Goal: Information Seeking & Learning: Learn about a topic

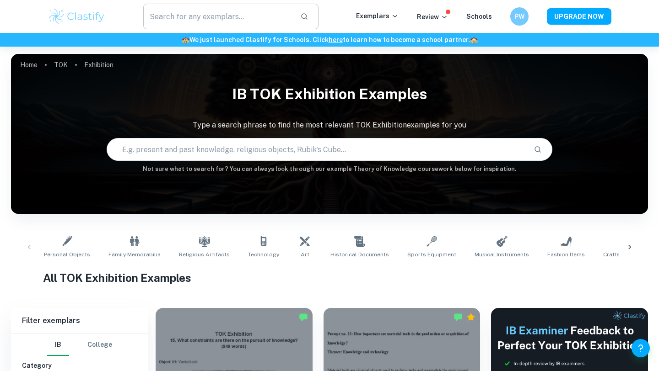
click at [265, 18] on input "text" at bounding box center [218, 17] width 150 height 26
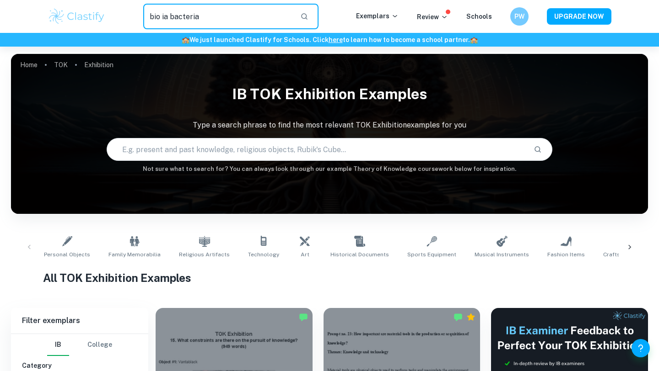
type input "bio ia bacteria"
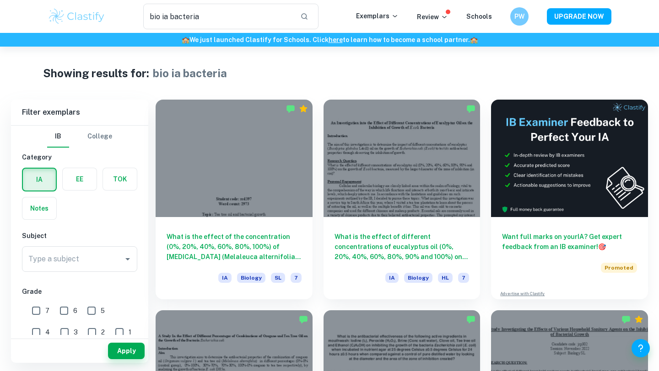
click at [39, 310] on input "7" at bounding box center [36, 311] width 18 height 18
checkbox input "true"
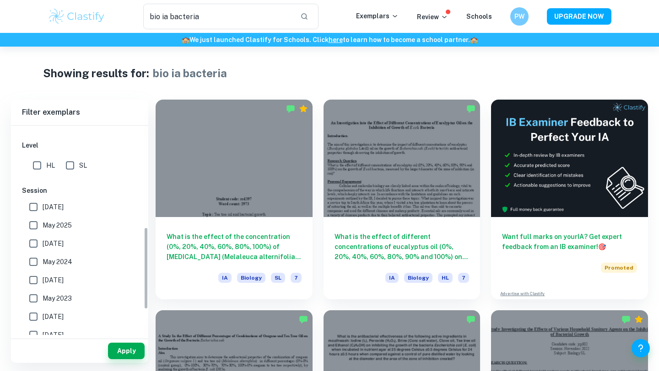
scroll to position [259, 0]
click at [71, 165] on input "SL" at bounding box center [70, 165] width 18 height 18
checkbox input "true"
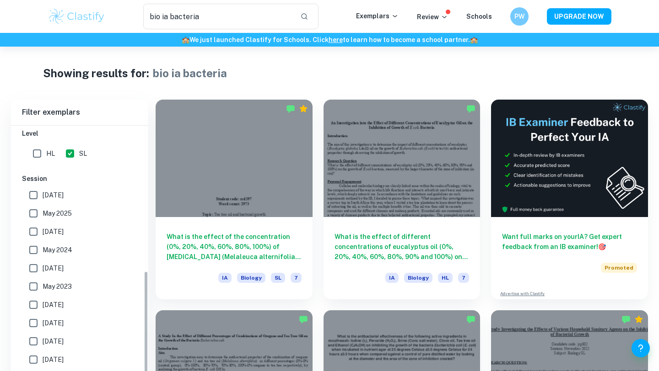
scroll to position [270, 0]
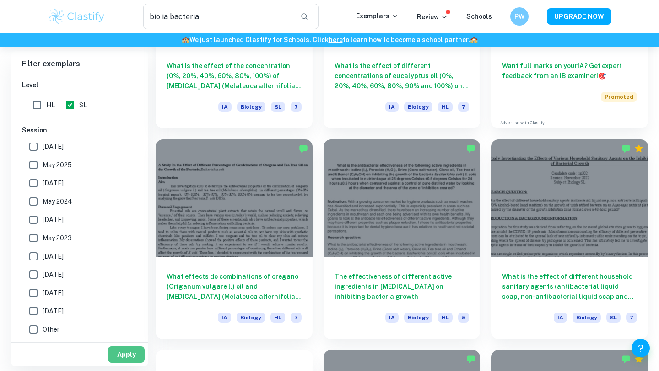
click at [126, 357] on button "Apply" at bounding box center [126, 355] width 37 height 16
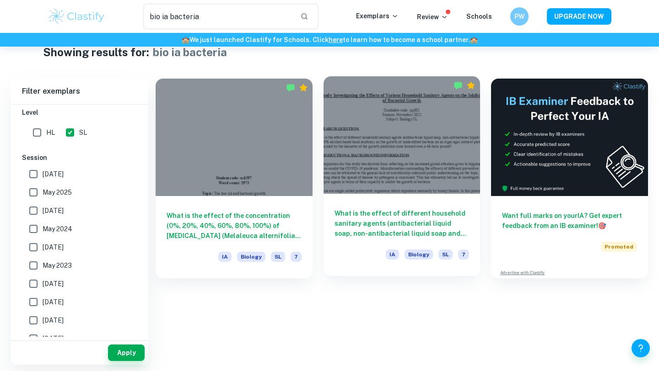
scroll to position [21, 0]
click at [433, 212] on h6 "What is the effect of different household sanitary agents (antibacterial liquid…" at bounding box center [401, 224] width 135 height 30
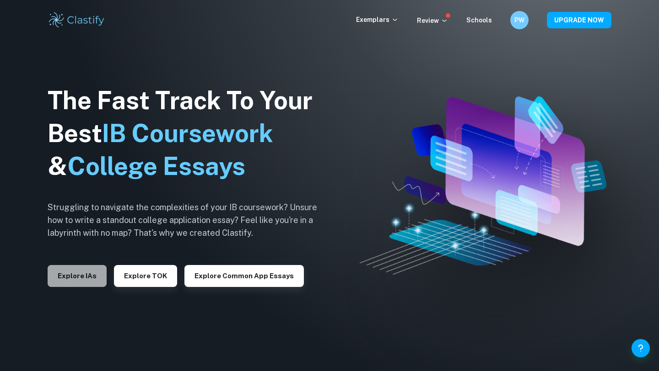
click at [79, 279] on button "Explore IAs" at bounding box center [77, 276] width 59 height 22
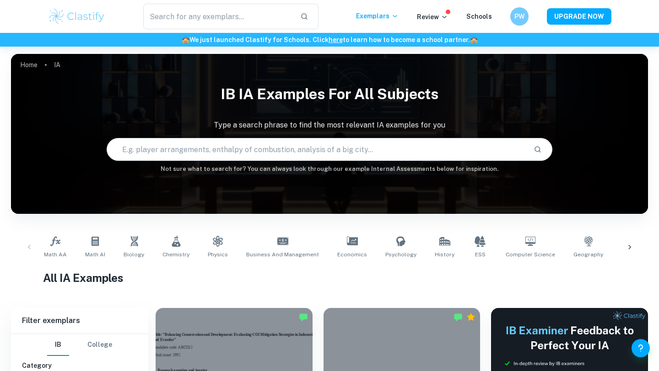
click at [246, 158] on input "text" at bounding box center [316, 150] width 419 height 26
click at [144, 249] on link "Biology" at bounding box center [134, 247] width 28 height 30
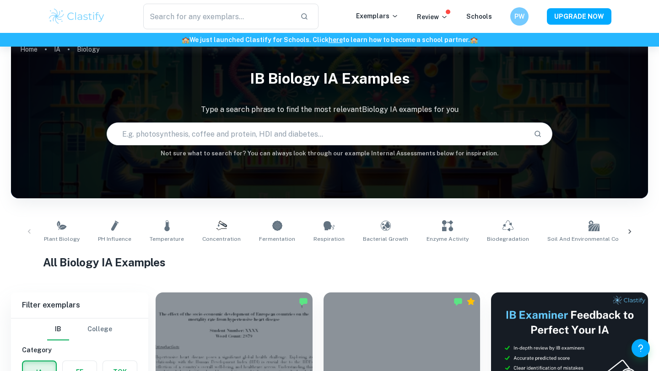
scroll to position [21, 0]
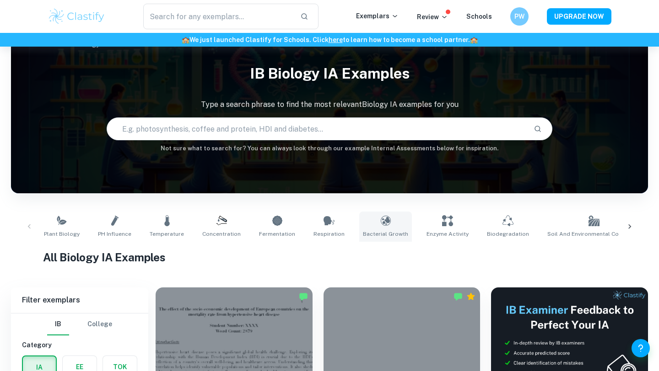
click at [377, 227] on link "Bacterial Growth" at bounding box center [385, 227] width 53 height 30
type input "Bacterial Growth"
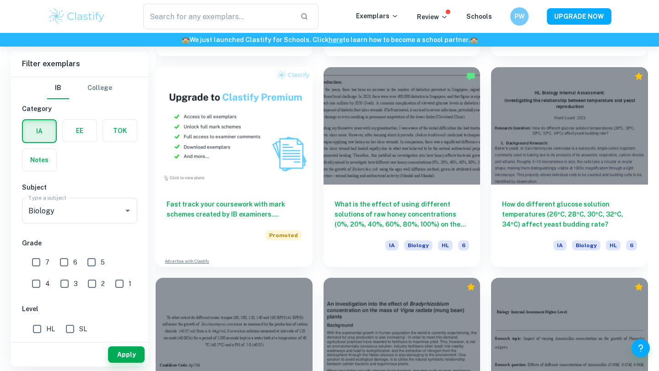
scroll to position [665, 0]
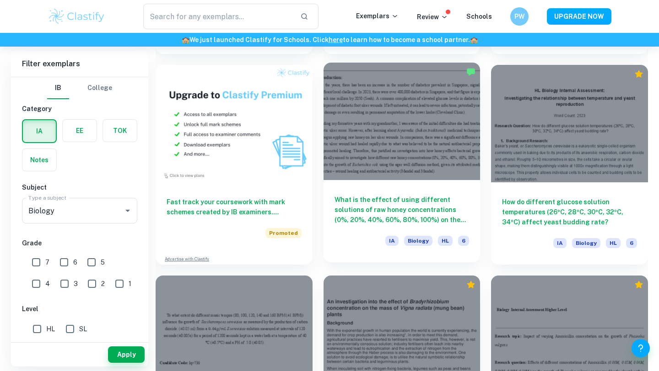
click at [361, 198] on h6 "What is the effect of using different solutions of raw honey concentrations (0%…" at bounding box center [401, 210] width 135 height 30
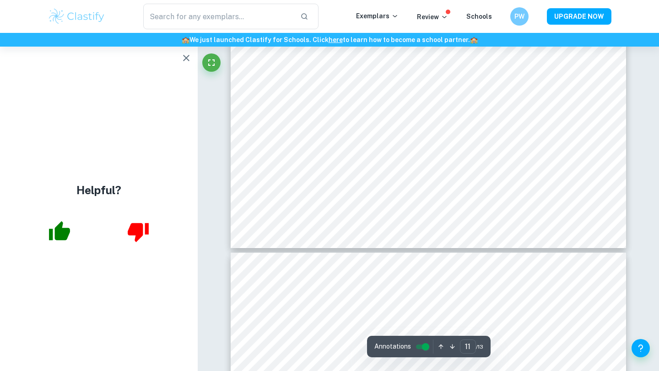
scroll to position [6141, 0]
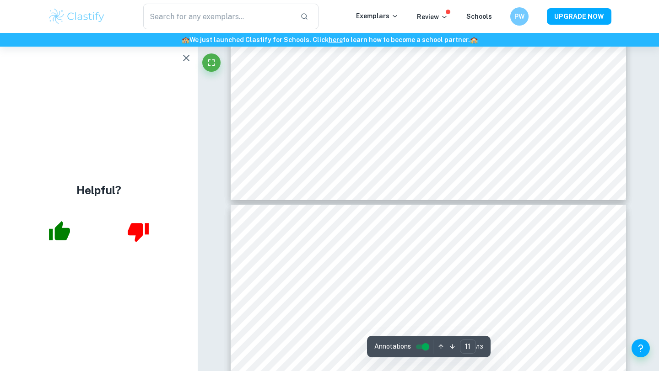
type input "12"
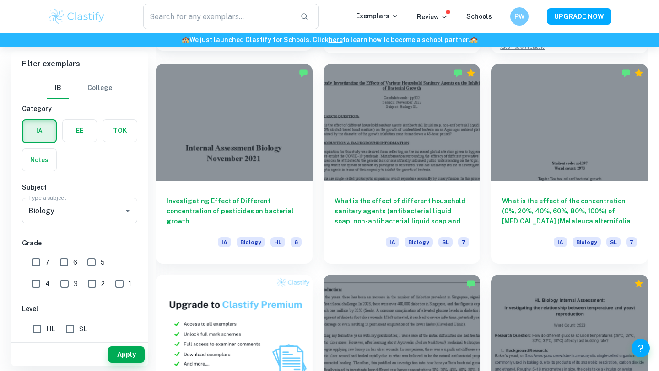
scroll to position [454, 0]
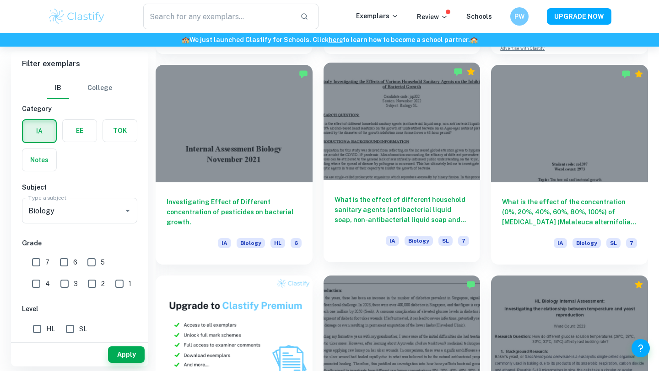
click at [368, 208] on h6 "What is the effect of different household sanitary agents (antibacterial liquid…" at bounding box center [401, 210] width 135 height 30
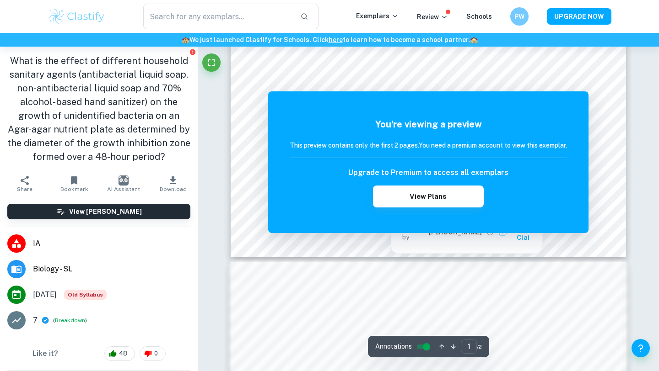
scroll to position [328, 0]
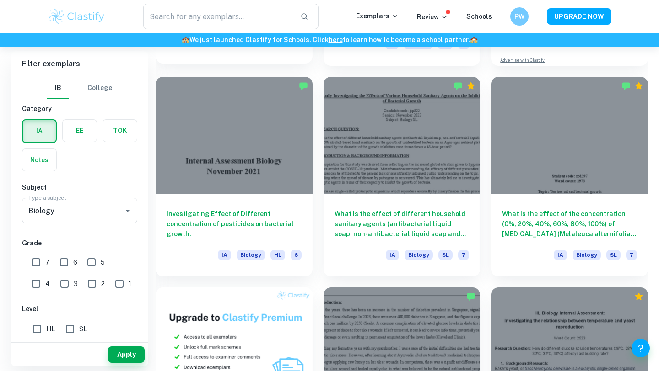
scroll to position [448, 0]
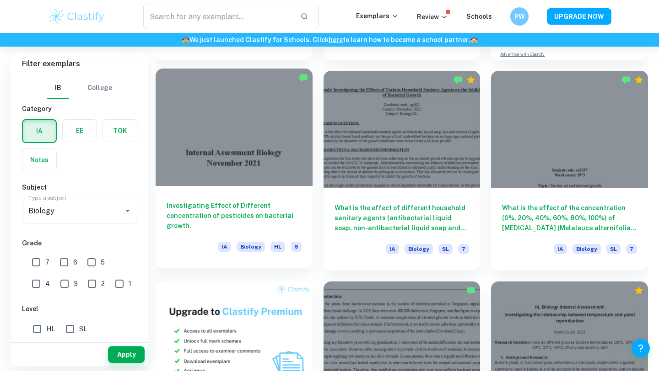
click at [213, 213] on h6 "Investigating Effect of Different concentration of pesticides on bacterial grow…" at bounding box center [234, 216] width 135 height 30
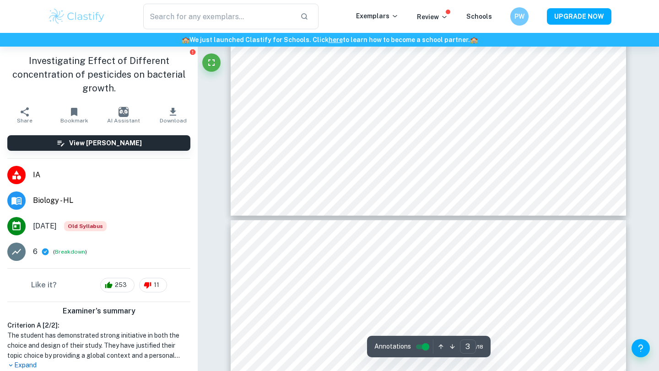
scroll to position [1511, 0]
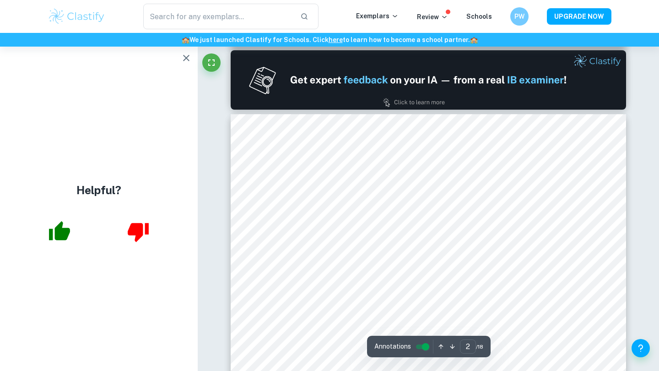
type input "1"
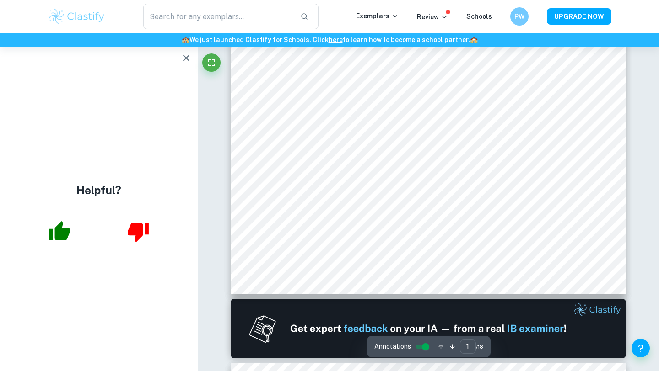
scroll to position [0, 0]
